Goal: Information Seeking & Learning: Learn about a topic

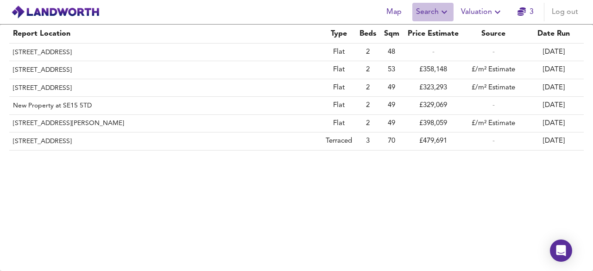
click at [424, 9] on span "Search" at bounding box center [433, 12] width 34 height 13
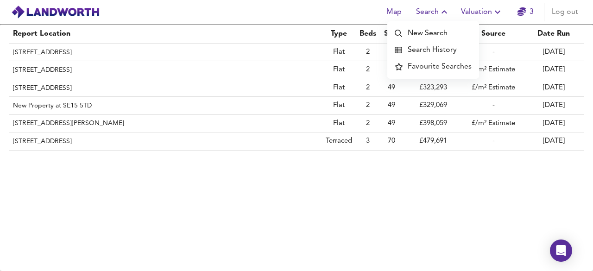
click at [430, 50] on li "Search History" at bounding box center [433, 50] width 92 height 17
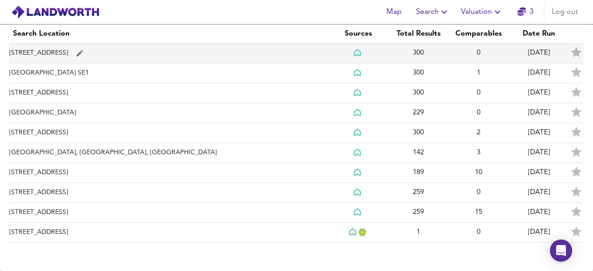
click at [61, 54] on td "[STREET_ADDRESS]" at bounding box center [168, 54] width 319 height 20
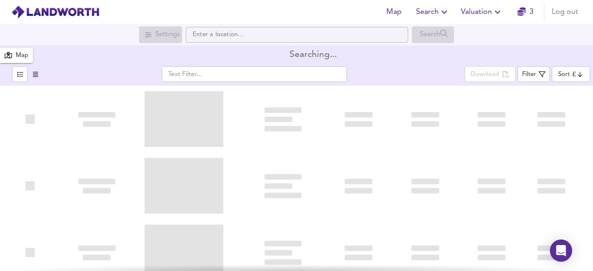
type input "biggest"
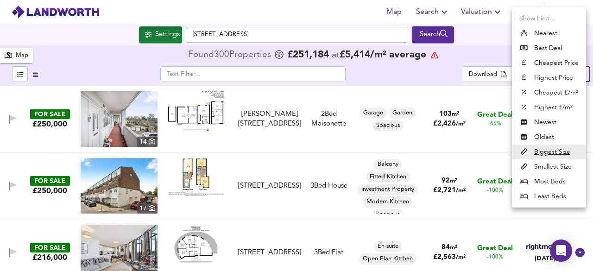
click at [570, 75] on body "Map Search Valuation 3 Log out Settings [GEOGRAPHIC_DATA] Search 300 Results Le…" at bounding box center [296, 135] width 593 height 271
click at [542, 151] on u "Biggest Size" at bounding box center [552, 151] width 36 height 9
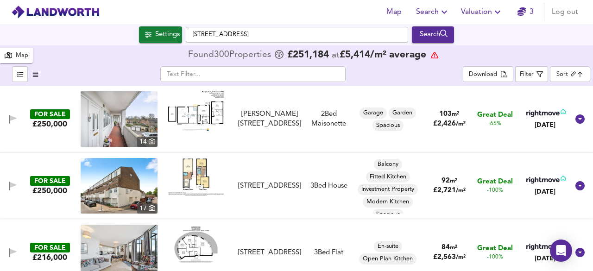
click at [293, 143] on div "FOR SALE £250,000 [STREET_ADDRESS][PERSON_NAME][PERSON_NAME] 2 Bed Maisonette G…" at bounding box center [285, 119] width 567 height 56
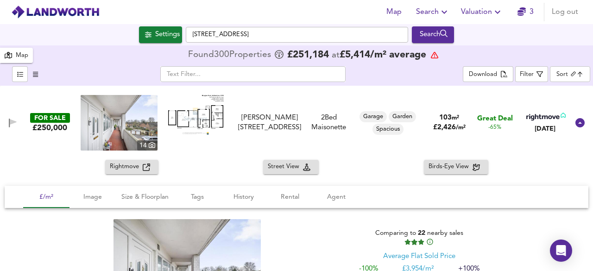
click at [575, 122] on icon at bounding box center [579, 122] width 9 height 9
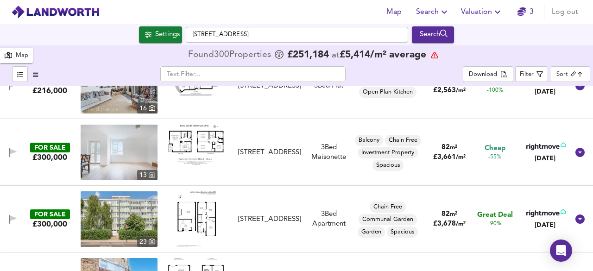
scroll to position [185, 0]
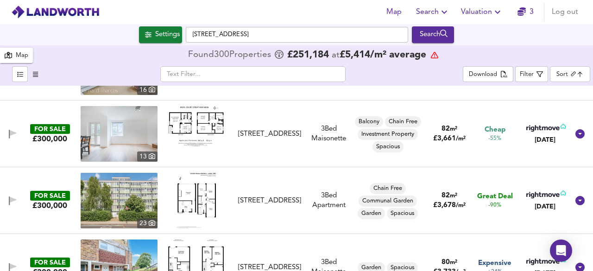
click at [207, 120] on img at bounding box center [196, 126] width 56 height 40
click at [135, 142] on img at bounding box center [119, 134] width 77 height 56
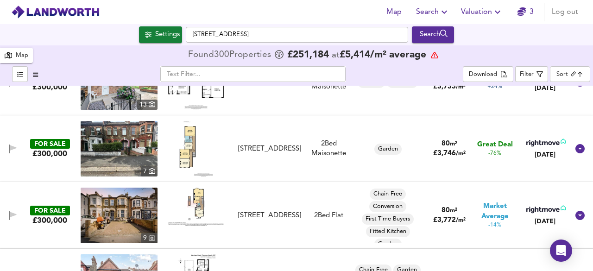
scroll to position [389, 0]
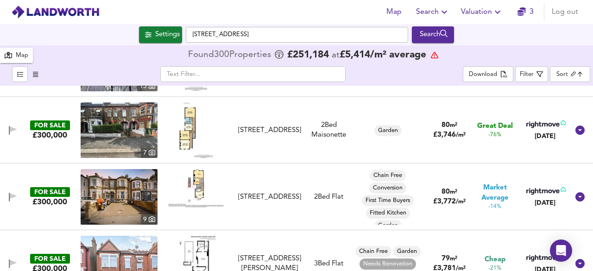
click at [187, 136] on img at bounding box center [196, 130] width 34 height 56
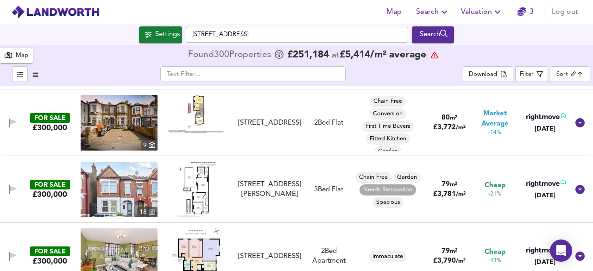
scroll to position [482, 0]
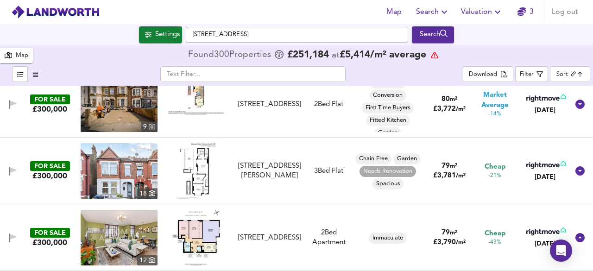
click at [202, 177] on img at bounding box center [196, 171] width 40 height 56
click at [116, 170] on img at bounding box center [119, 171] width 77 height 56
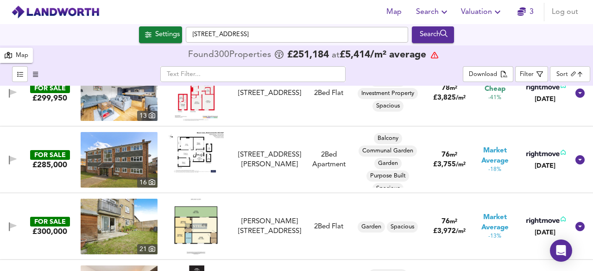
scroll to position [778, 0]
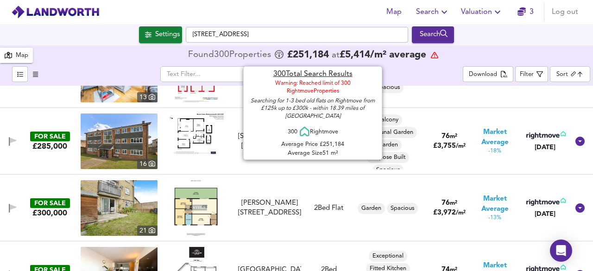
click at [187, 134] on img at bounding box center [196, 133] width 56 height 41
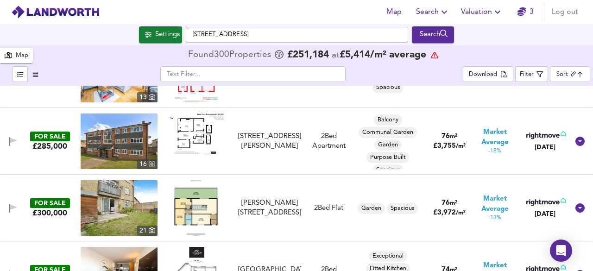
click at [201, 209] on img at bounding box center [196, 208] width 44 height 56
click at [119, 225] on img at bounding box center [119, 208] width 77 height 56
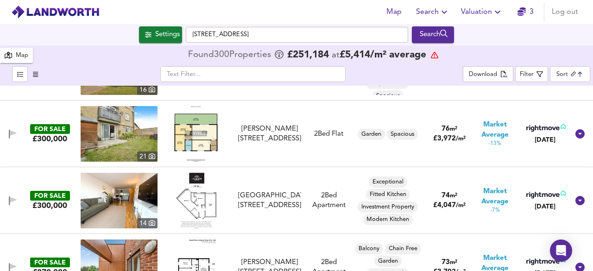
scroll to position [871, 0]
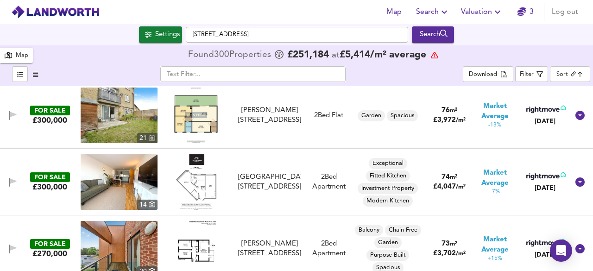
click at [237, 167] on div "FOR SALE £300,000 [STREET_ADDRESS][GEOGRAPHIC_DATA][STREET_ADDRESS] 2 Bed Apart…" at bounding box center [285, 182] width 567 height 56
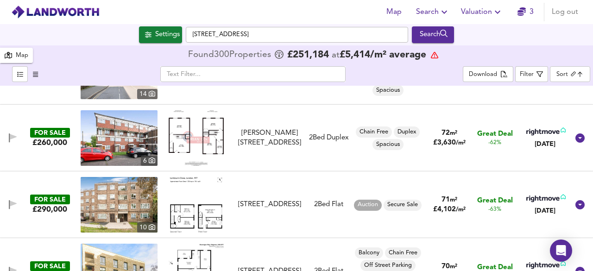
scroll to position [1335, 0]
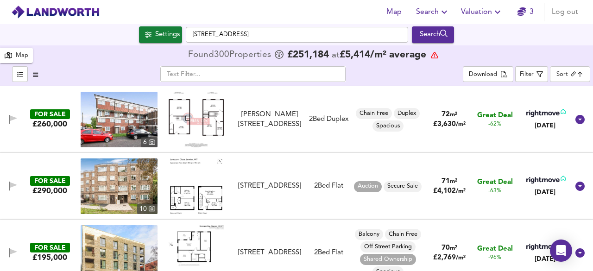
click at [212, 119] on img at bounding box center [197, 120] width 56 height 56
click at [114, 111] on img at bounding box center [119, 120] width 77 height 56
click at [201, 192] on img at bounding box center [196, 186] width 52 height 56
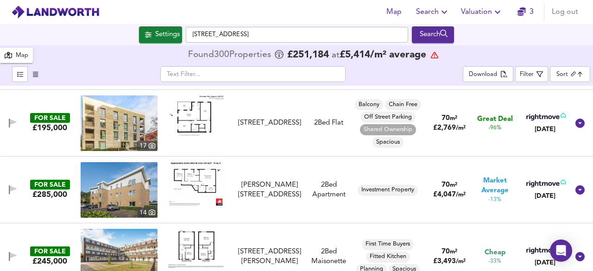
scroll to position [1446, 0]
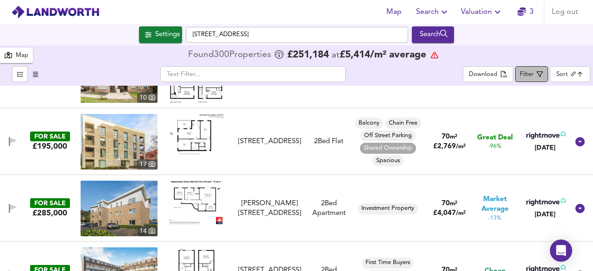
click at [531, 70] on div "Filter" at bounding box center [527, 74] width 14 height 11
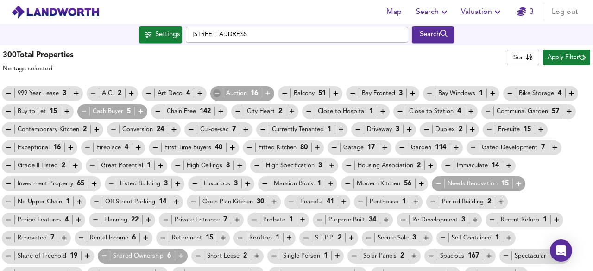
click at [213, 94] on icon "button" at bounding box center [217, 93] width 8 height 8
click at [8, 115] on icon "button" at bounding box center [9, 111] width 8 height 8
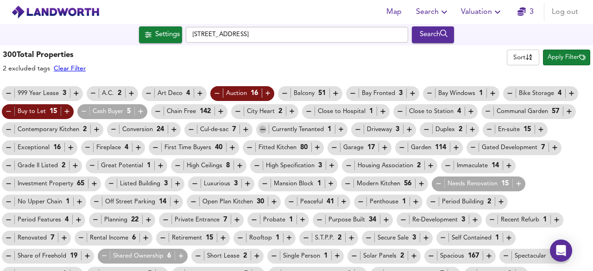
click at [259, 130] on icon "button" at bounding box center [263, 129] width 8 height 8
click at [5, 170] on div "Grade II Listed 2" at bounding box center [42, 165] width 80 height 15
click at [10, 164] on icon "button" at bounding box center [9, 166] width 8 height 8
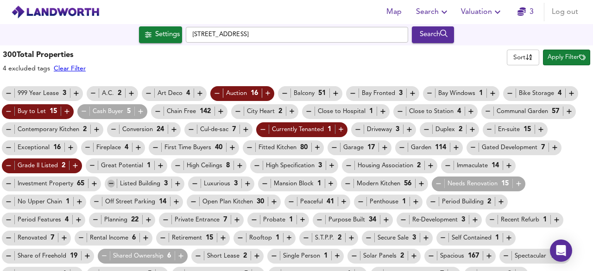
click at [111, 184] on icon "button" at bounding box center [111, 184] width 8 height 8
click at [158, 239] on span "Retirement 15" at bounding box center [193, 238] width 74 height 10
click at [161, 238] on icon "button" at bounding box center [163, 238] width 5 height 0
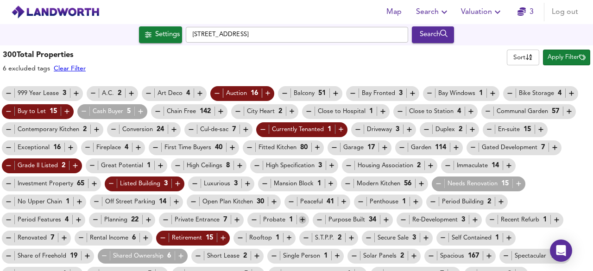
click at [299, 216] on icon "button" at bounding box center [303, 220] width 8 height 8
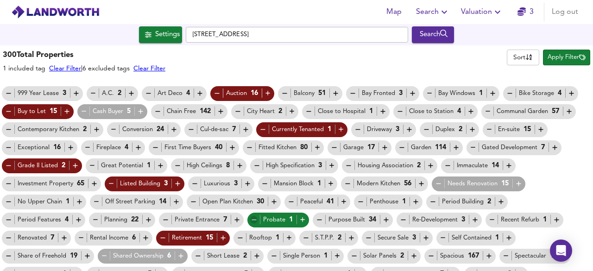
click at [254, 222] on icon "button" at bounding box center [254, 220] width 8 height 8
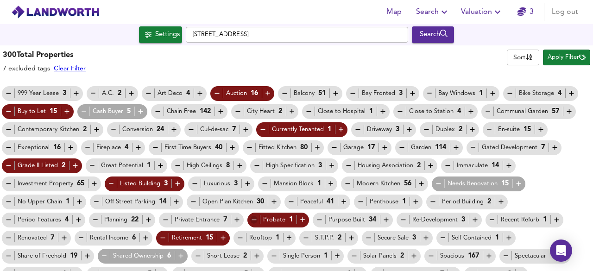
click at [254, 222] on icon "button" at bounding box center [254, 220] width 8 height 8
click at [105, 255] on icon "button" at bounding box center [104, 256] width 8 height 8
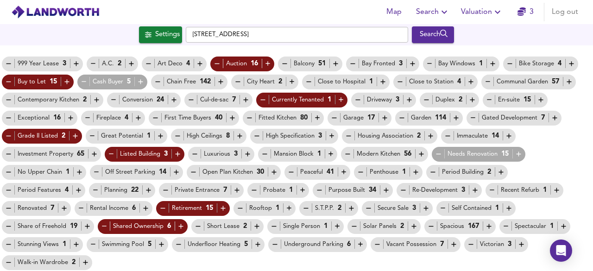
scroll to position [0, 0]
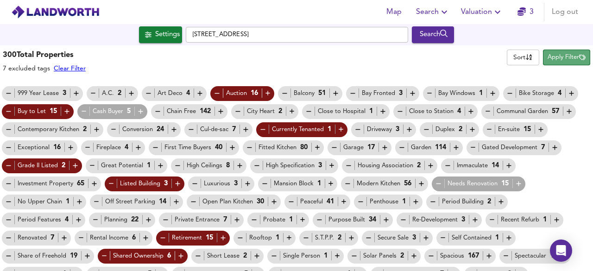
click at [559, 57] on span "Apply Filter" at bounding box center [566, 57] width 38 height 11
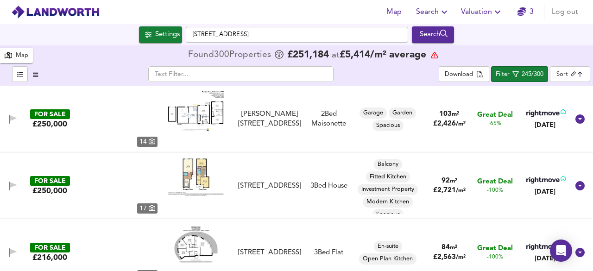
click at [559, 57] on div "Map Found 300 Propert ies £ 251,184 at £ 5,414 / m² average" at bounding box center [296, 55] width 593 height 20
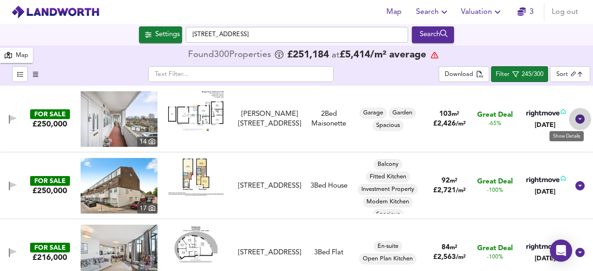
click at [574, 123] on icon at bounding box center [579, 118] width 11 height 11
click at [577, 119] on icon at bounding box center [579, 118] width 9 height 9
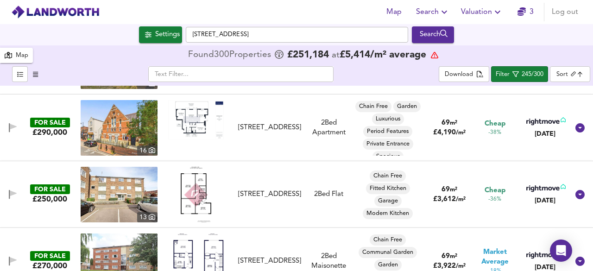
scroll to position [7, 0]
click at [195, 119] on img at bounding box center [196, 119] width 56 height 39
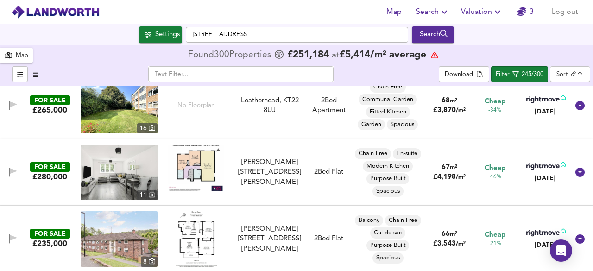
scroll to position [1723, 0]
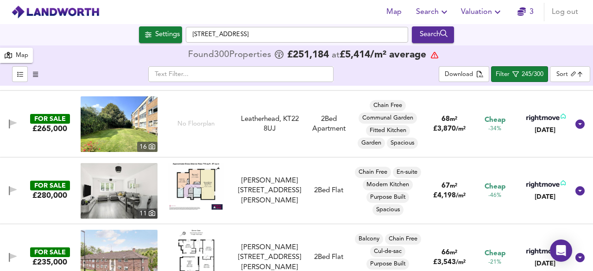
click at [127, 128] on img at bounding box center [119, 124] width 77 height 56
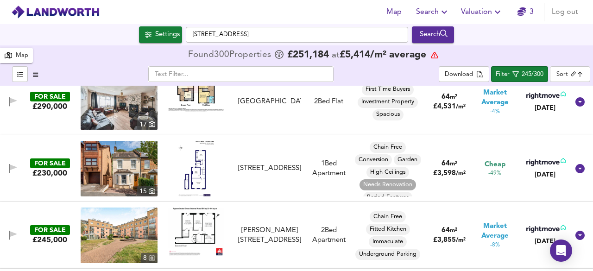
scroll to position [2297, 0]
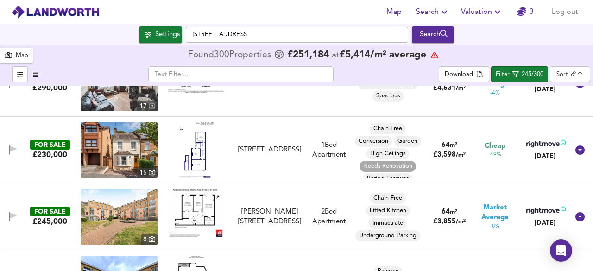
click at [196, 158] on img at bounding box center [196, 150] width 36 height 56
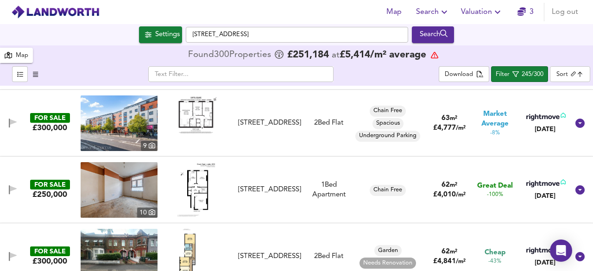
scroll to position [2593, 0]
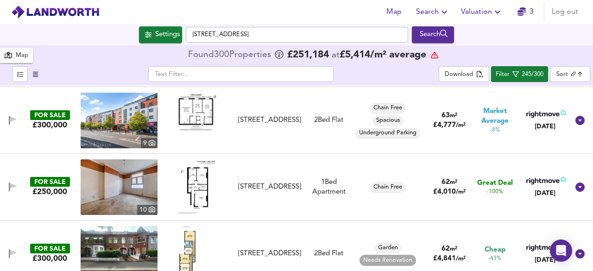
click at [192, 187] on img at bounding box center [195, 187] width 39 height 56
click at [123, 186] on img at bounding box center [119, 187] width 77 height 56
click at [192, 196] on img at bounding box center [195, 187] width 39 height 56
click at [107, 190] on img at bounding box center [119, 187] width 77 height 56
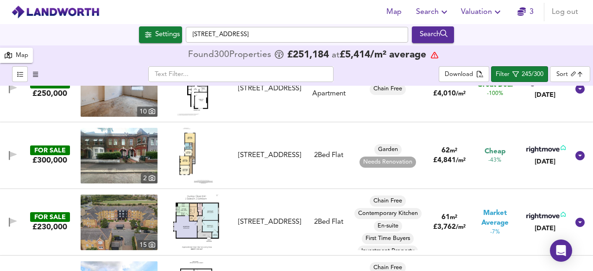
scroll to position [2663, 0]
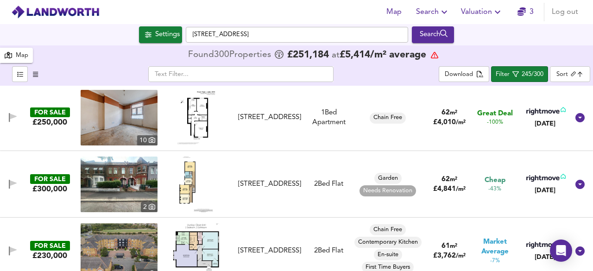
click at [119, 189] on img at bounding box center [119, 185] width 77 height 56
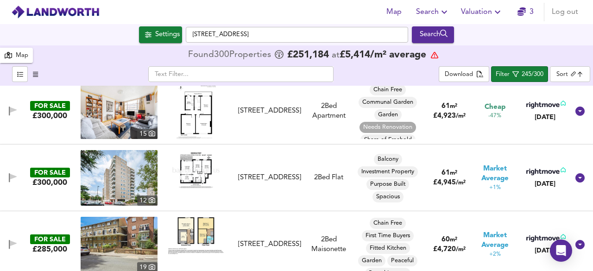
scroll to position [2946, 0]
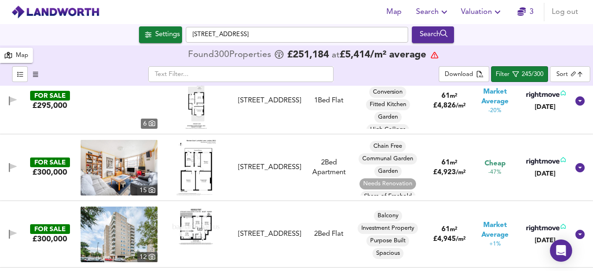
click at [121, 177] on img at bounding box center [119, 168] width 77 height 56
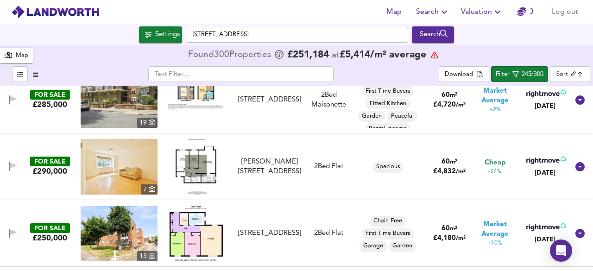
scroll to position [3150, 0]
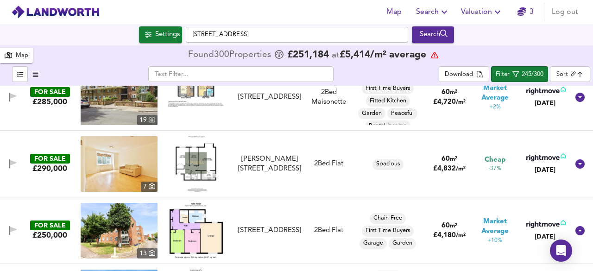
click at [210, 167] on img at bounding box center [196, 164] width 41 height 56
click at [128, 170] on img at bounding box center [119, 164] width 77 height 56
click at [199, 151] on img at bounding box center [196, 164] width 41 height 56
click at [206, 157] on img at bounding box center [196, 164] width 41 height 56
click at [129, 163] on img at bounding box center [119, 164] width 77 height 56
